Goal: Task Accomplishment & Management: Manage account settings

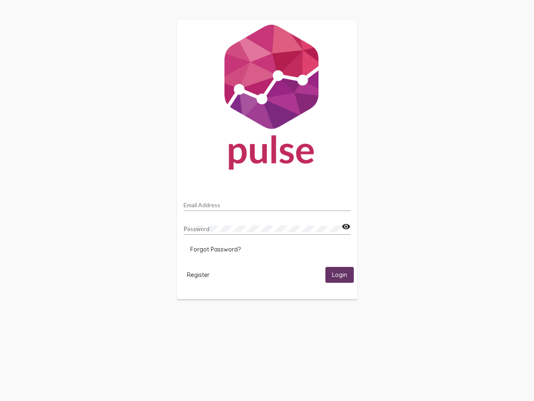
click at [267, 202] on input "Email Address" at bounding box center [267, 205] width 167 height 7
click at [346, 227] on mat-icon "visibility" at bounding box center [346, 227] width 9 height 10
click at [215, 249] on span "Forgot Password?" at bounding box center [215, 249] width 51 height 8
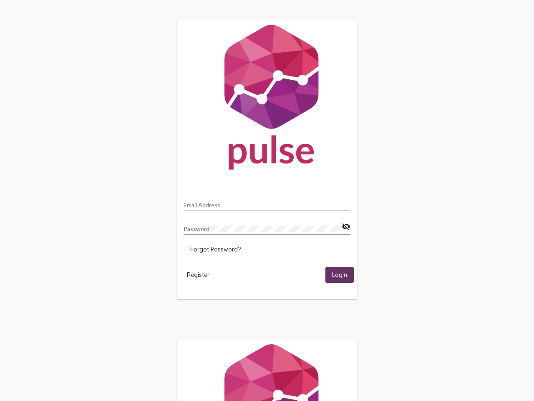
click at [198, 274] on span "Register" at bounding box center [198, 275] width 23 height 8
click at [340, 274] on html "Email Address Password visibility_off Forgot Password? Register Login" at bounding box center [267, 270] width 534 height 540
